Goal: Task Accomplishment & Management: Use online tool/utility

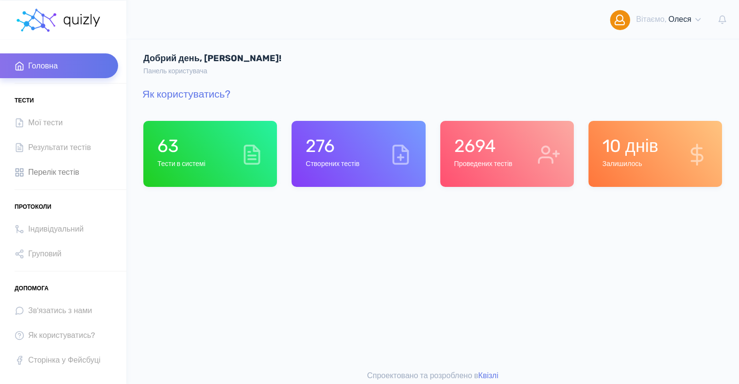
click at [45, 174] on span "Перелік тестів" at bounding box center [53, 172] width 51 height 13
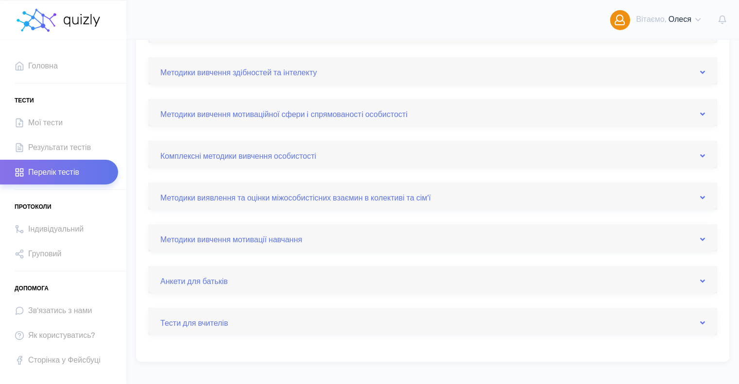
scroll to position [292, 0]
click at [295, 157] on link "Комплексні методики вивчення особистості" at bounding box center [432, 154] width 545 height 16
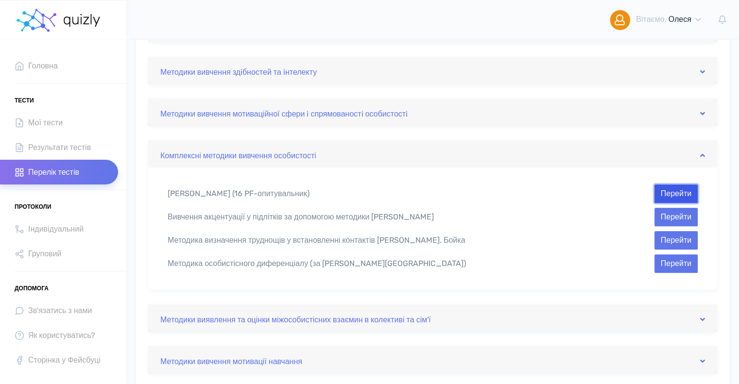
click at [685, 194] on button "Перейти" at bounding box center [676, 194] width 43 height 18
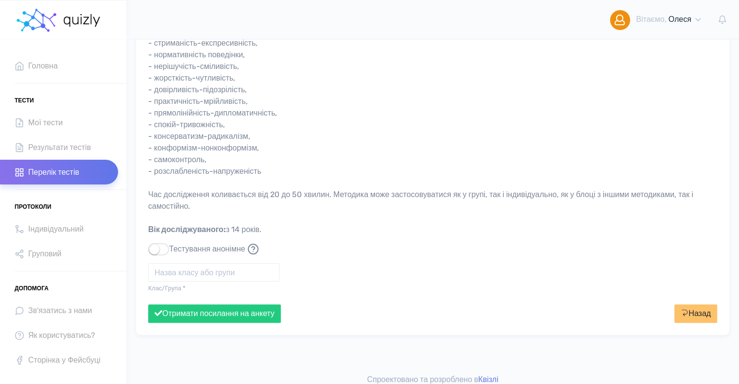
scroll to position [220, 0]
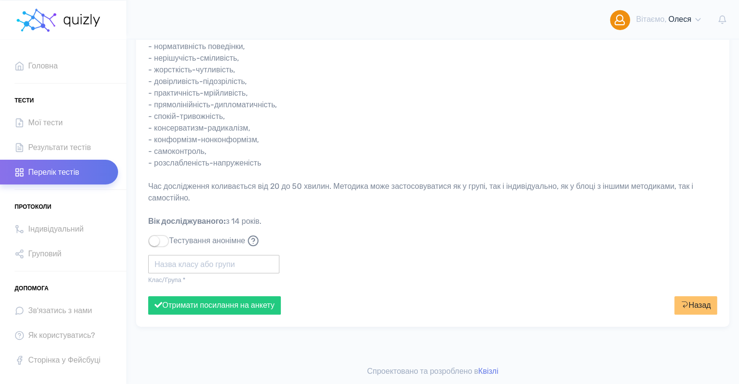
click at [206, 263] on input "text" at bounding box center [213, 264] width 131 height 18
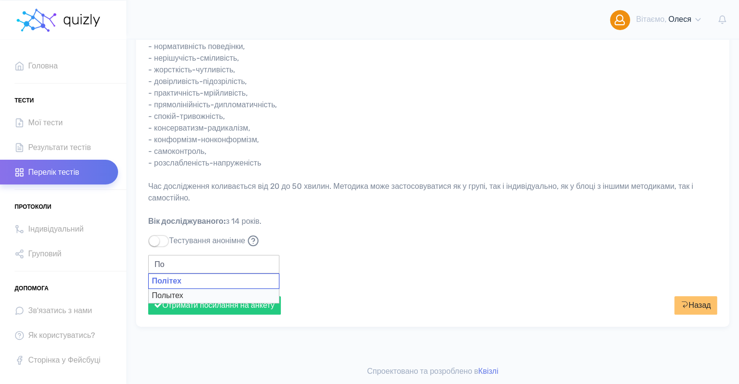
click at [193, 279] on div "Політех" at bounding box center [213, 282] width 131 height 16
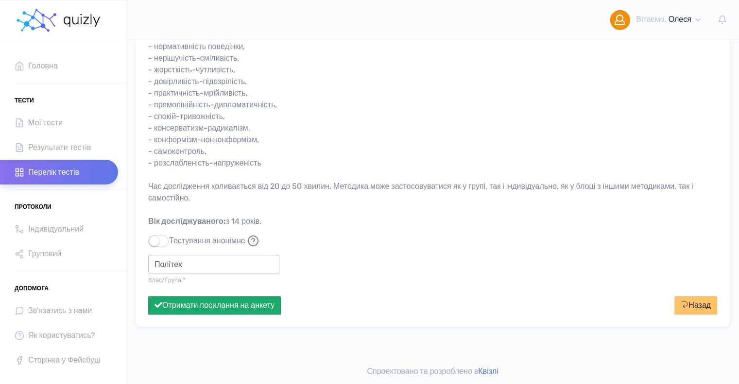
type input "Політех"
click at [269, 305] on button "Отримати посилання на анкету" at bounding box center [214, 305] width 133 height 18
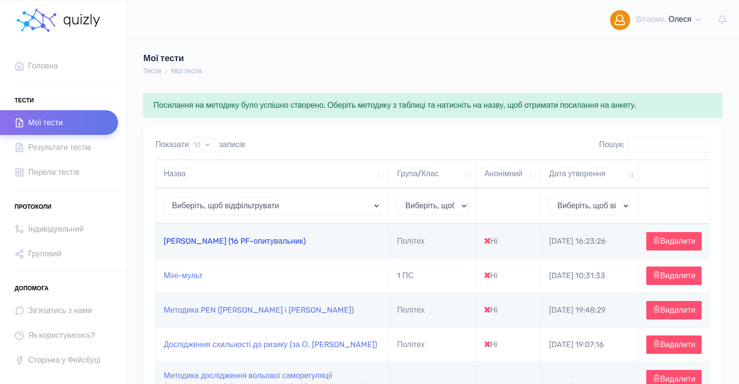
click at [287, 246] on link "[PERSON_NAME] (16 PF-опитувальник)" at bounding box center [235, 241] width 142 height 9
type input "[URL][DOMAIN_NAME]"
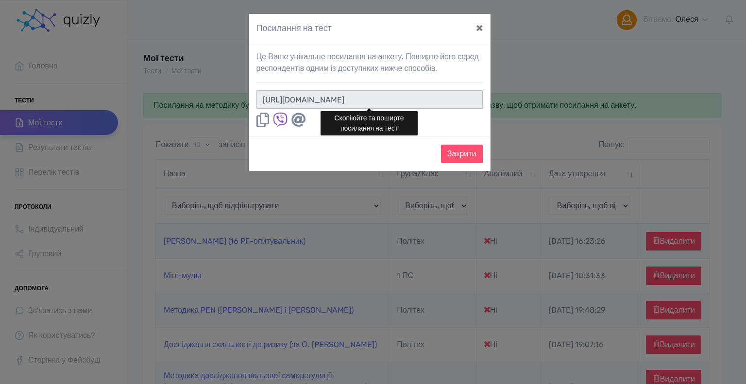
click at [445, 93] on input "[URL][DOMAIN_NAME]" at bounding box center [370, 99] width 226 height 18
